Goal: Transaction & Acquisition: Purchase product/service

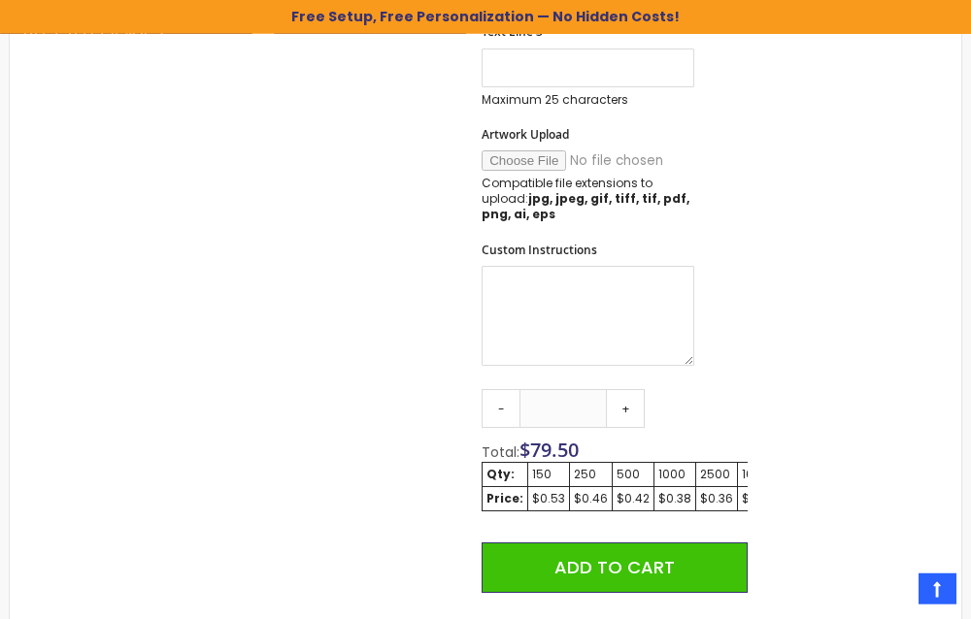
scroll to position [1103, 0]
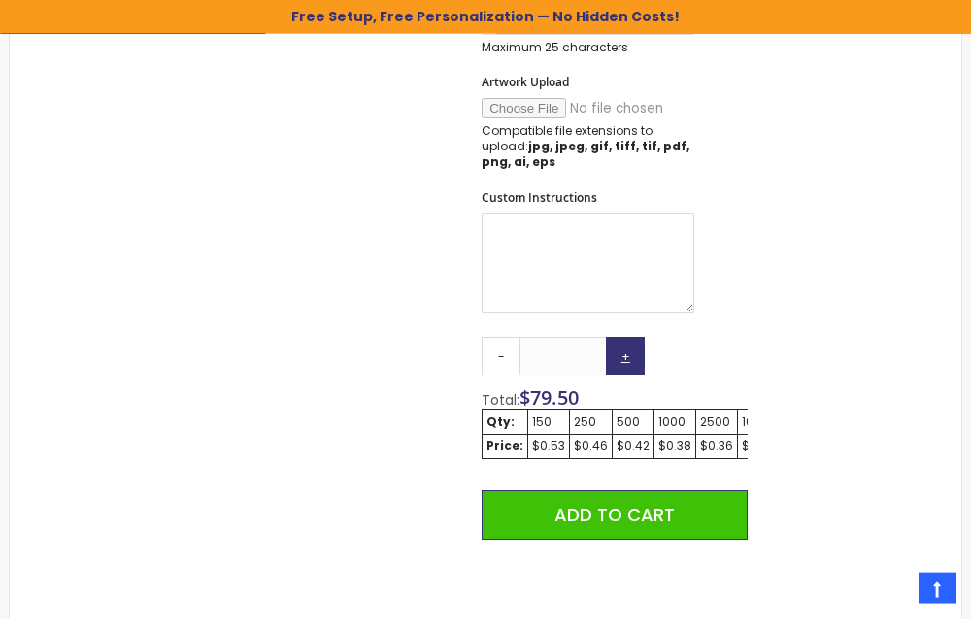
click at [627, 351] on link "+" at bounding box center [625, 356] width 39 height 39
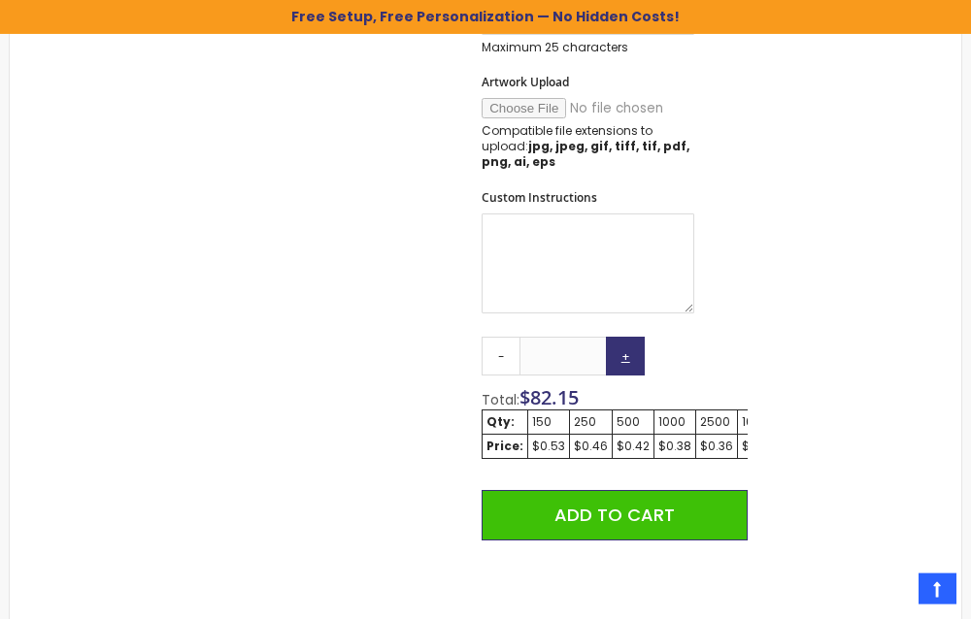
click at [627, 351] on link "+" at bounding box center [625, 356] width 39 height 39
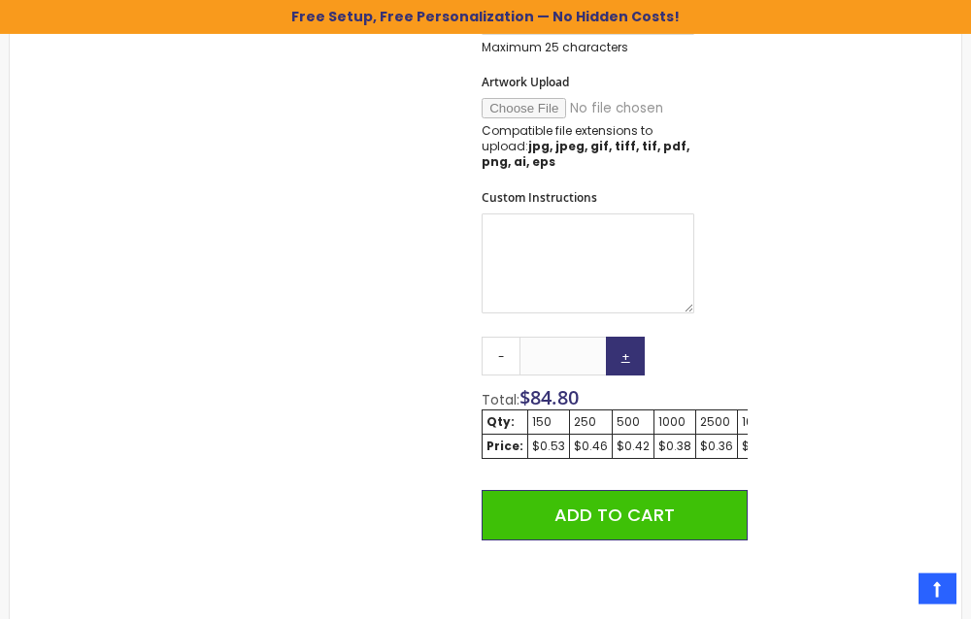
click at [627, 351] on link "+" at bounding box center [625, 356] width 39 height 39
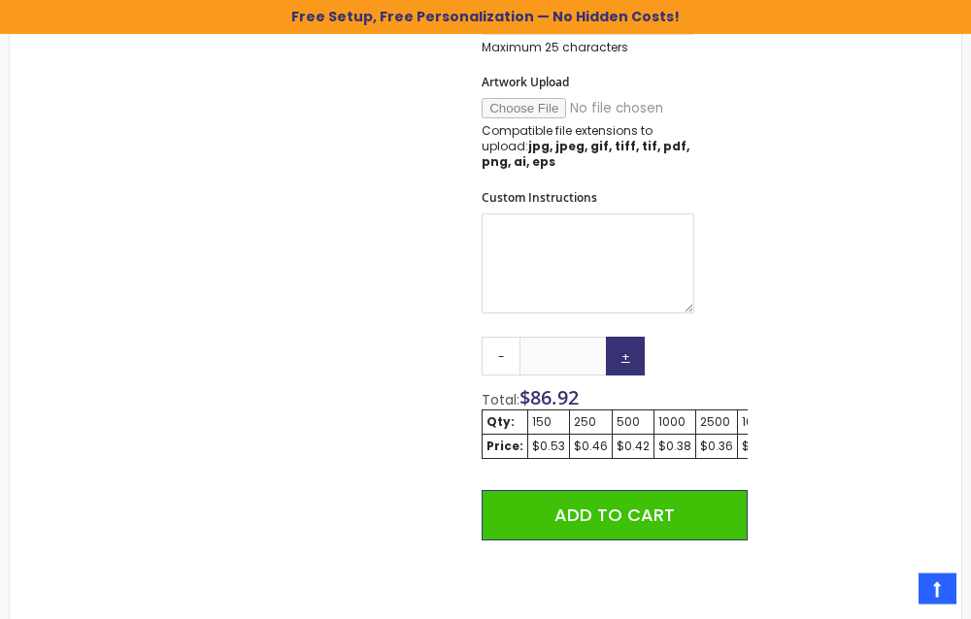
click at [627, 351] on link "+" at bounding box center [625, 356] width 39 height 39
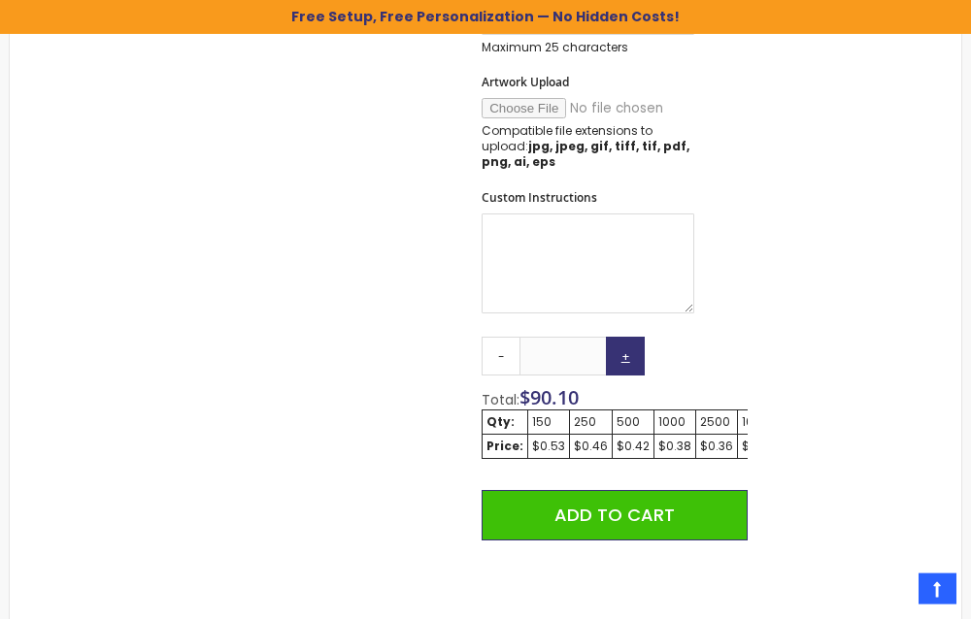
click at [627, 351] on link "+" at bounding box center [625, 356] width 39 height 39
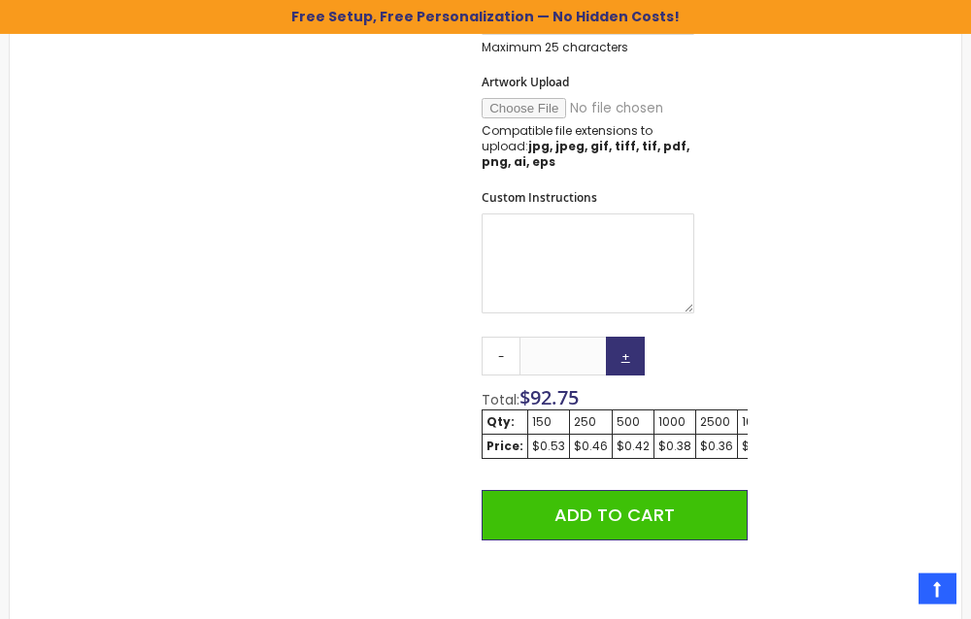
click at [627, 351] on link "+" at bounding box center [625, 356] width 39 height 39
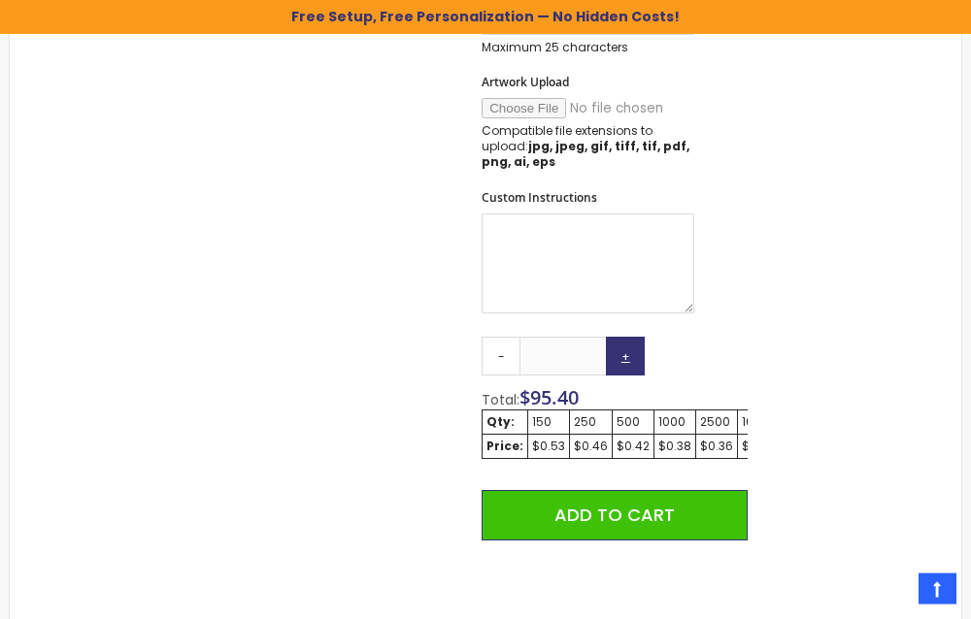
click at [627, 351] on link "+" at bounding box center [625, 356] width 39 height 39
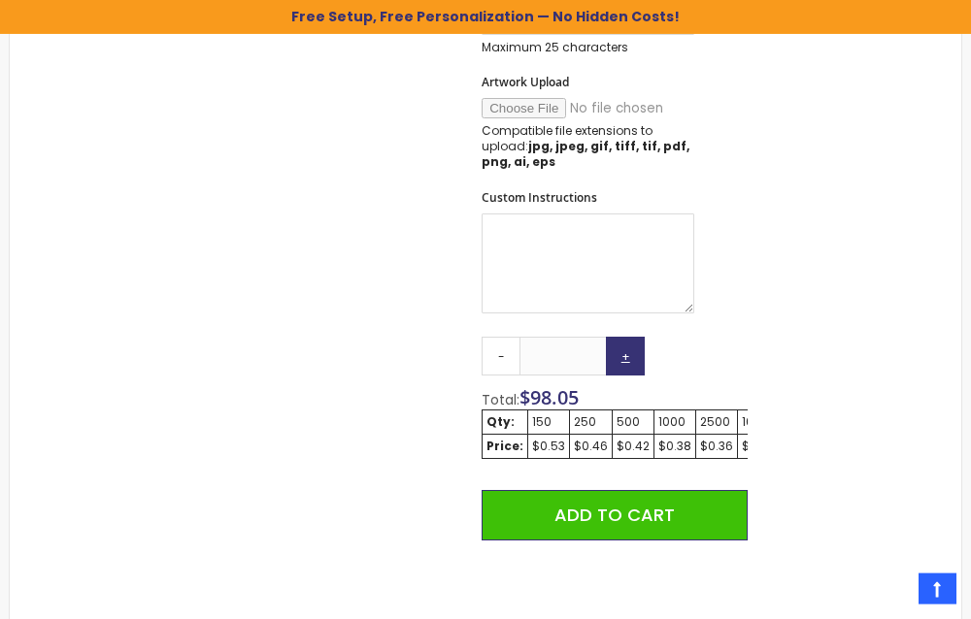
click at [627, 351] on link "+" at bounding box center [625, 356] width 39 height 39
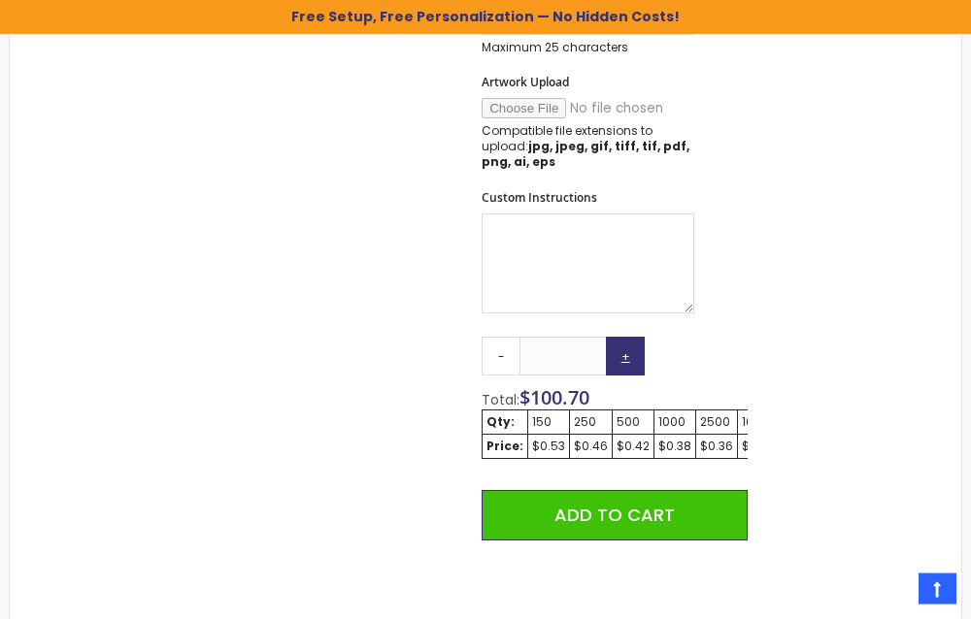
click at [627, 351] on link "+" at bounding box center [625, 356] width 39 height 39
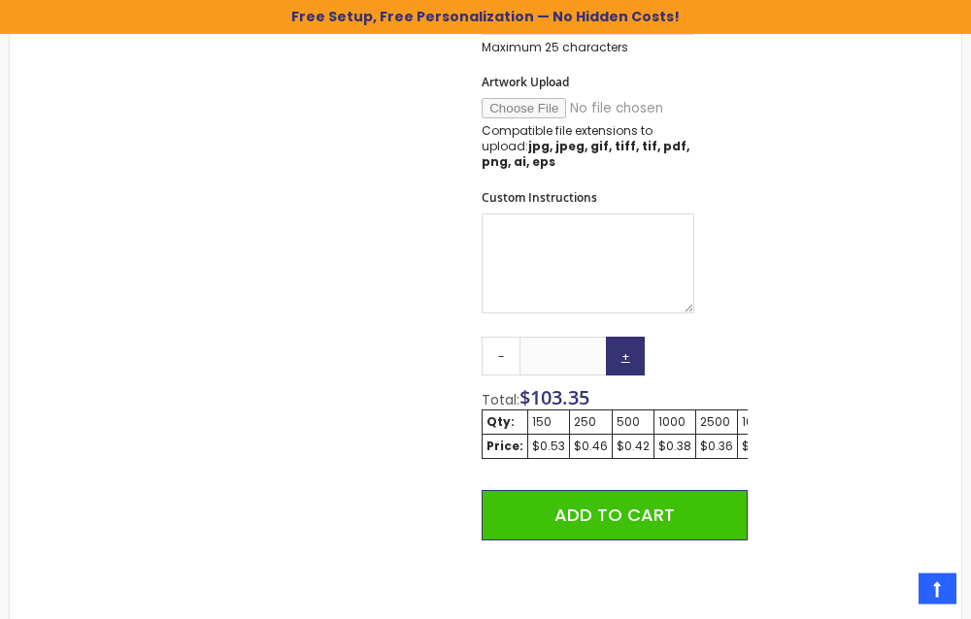
click at [627, 351] on link "+" at bounding box center [625, 356] width 39 height 39
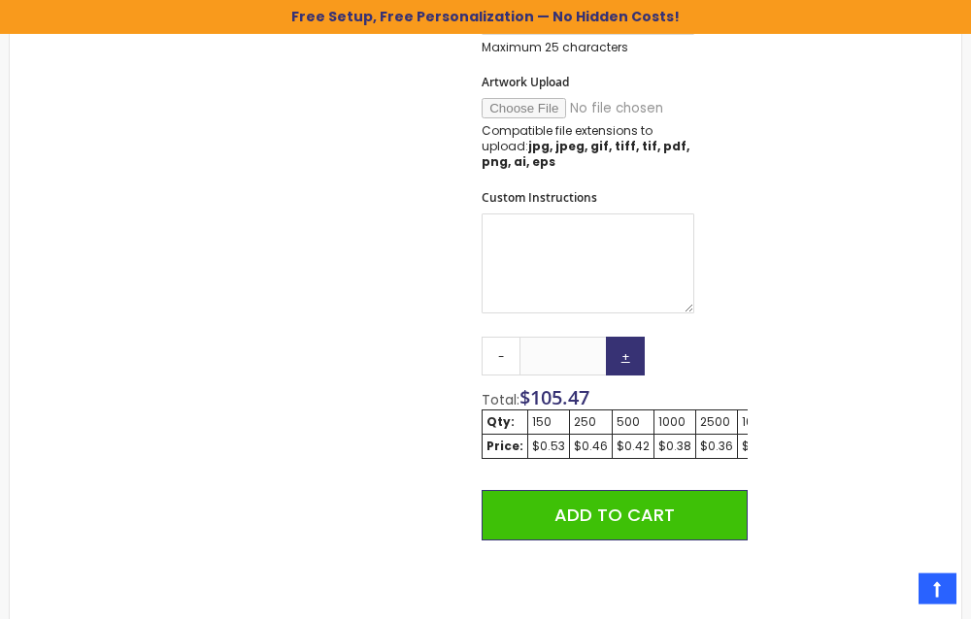
type input "***"
